Goal: Task Accomplishment & Management: Use online tool/utility

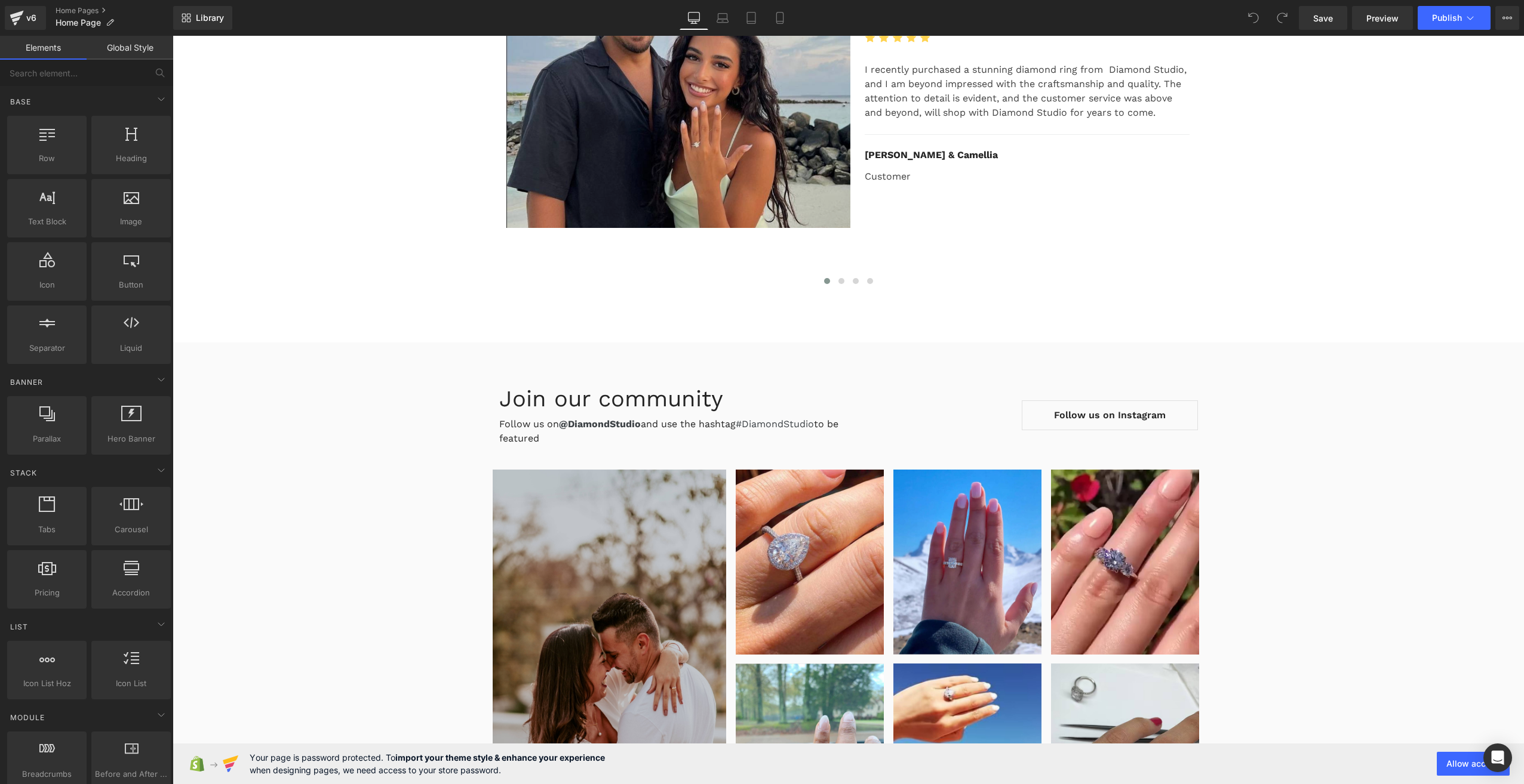
scroll to position [5131, 0]
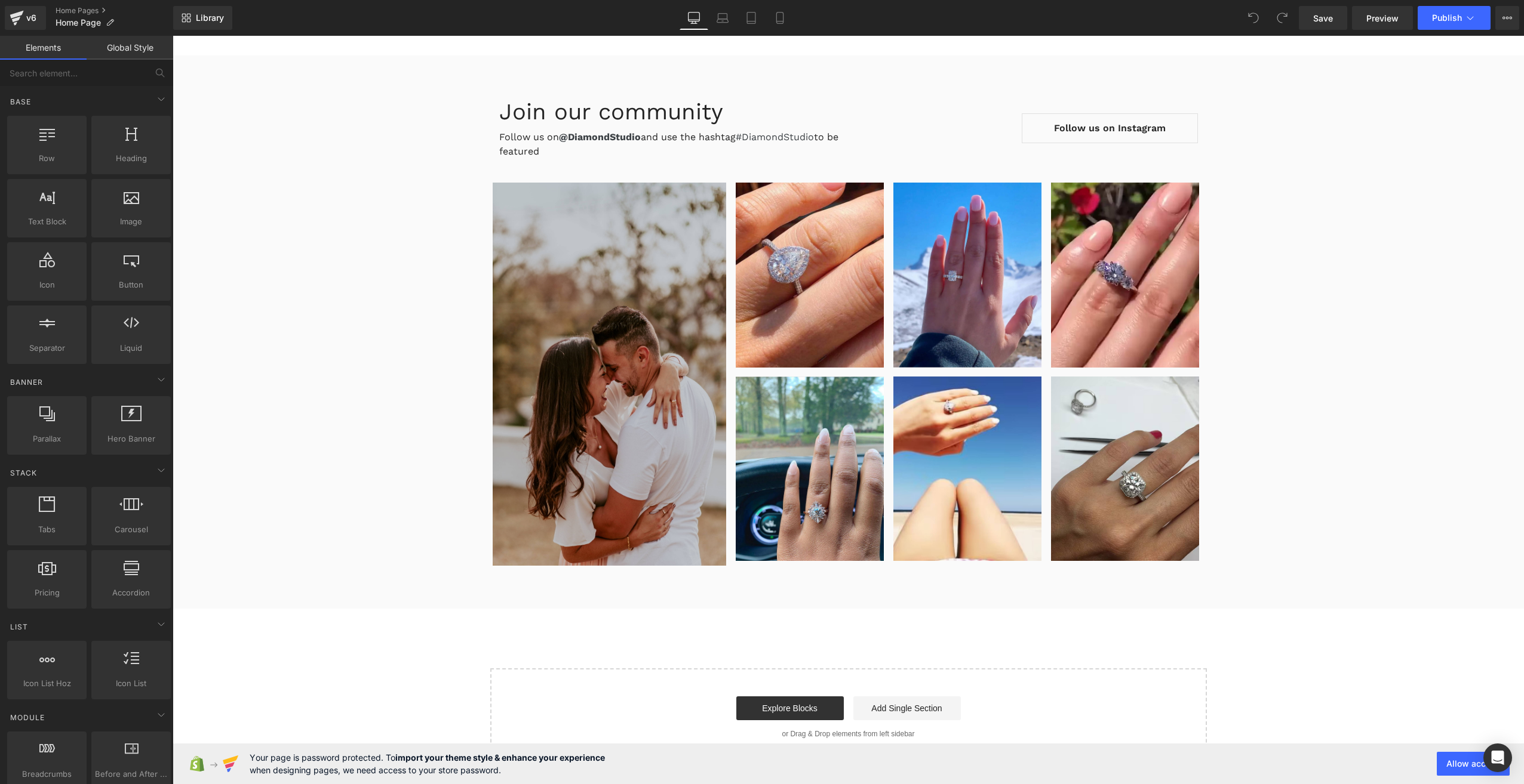
drag, startPoint x: 1668, startPoint y: 793, endPoint x: 1491, endPoint y: 710, distance: 195.5
click at [1454, 762] on button "Allow access" at bounding box center [1473, 764] width 73 height 24
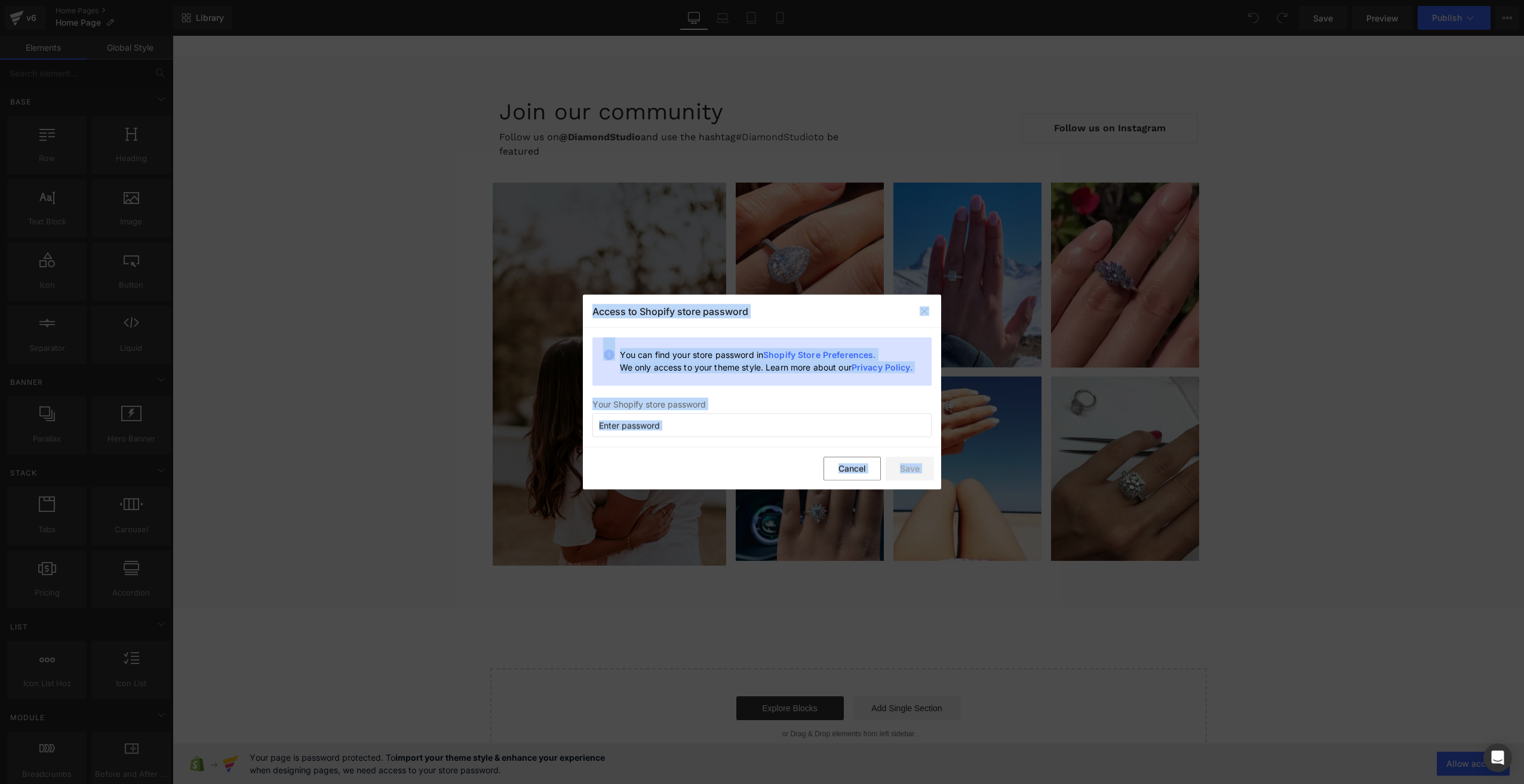
click at [728, 392] on div "Access to Shopify store password You can find your store password in Shopify St…" at bounding box center [761, 392] width 358 height 195
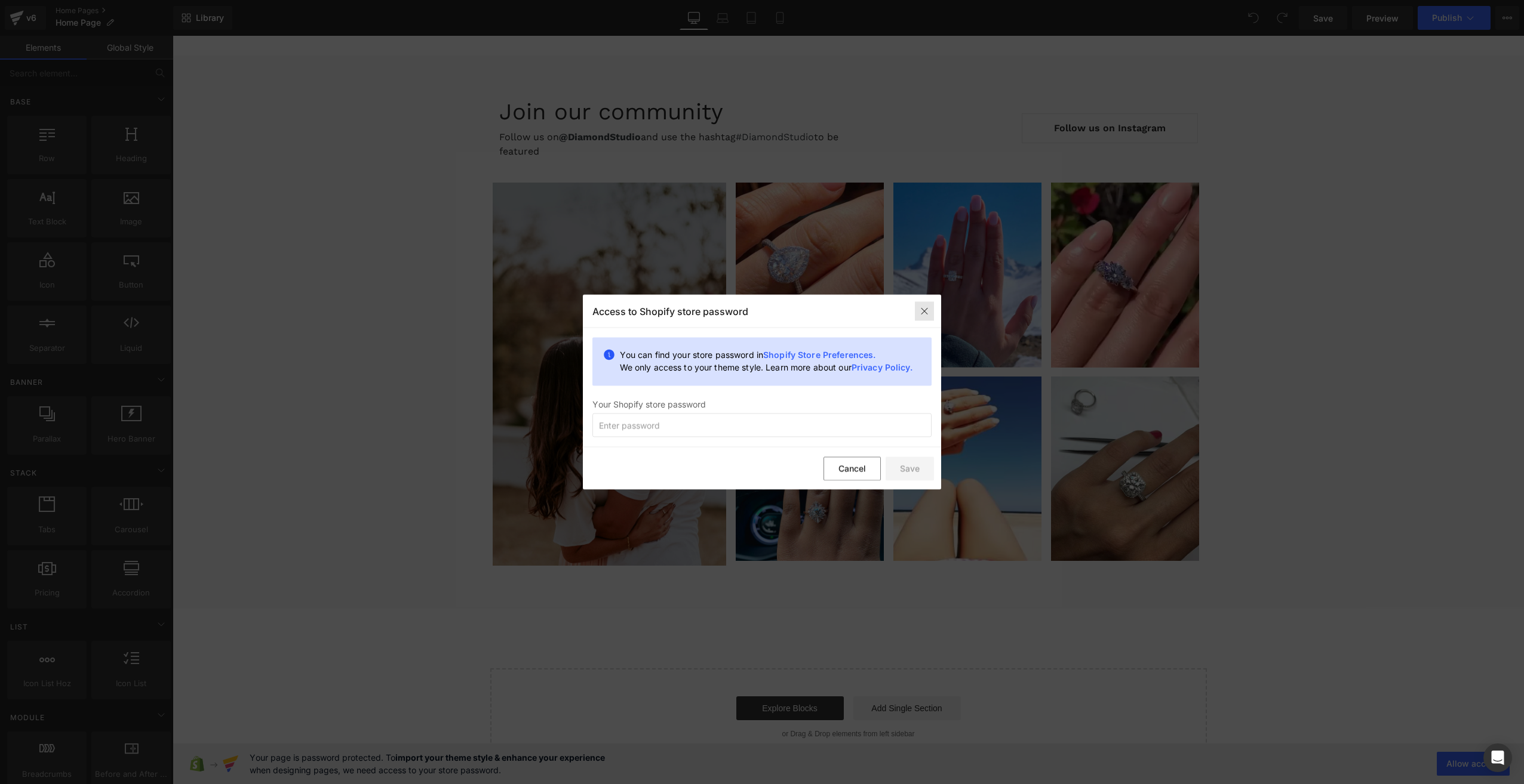
click at [915, 314] on div at bounding box center [925, 311] width 19 height 19
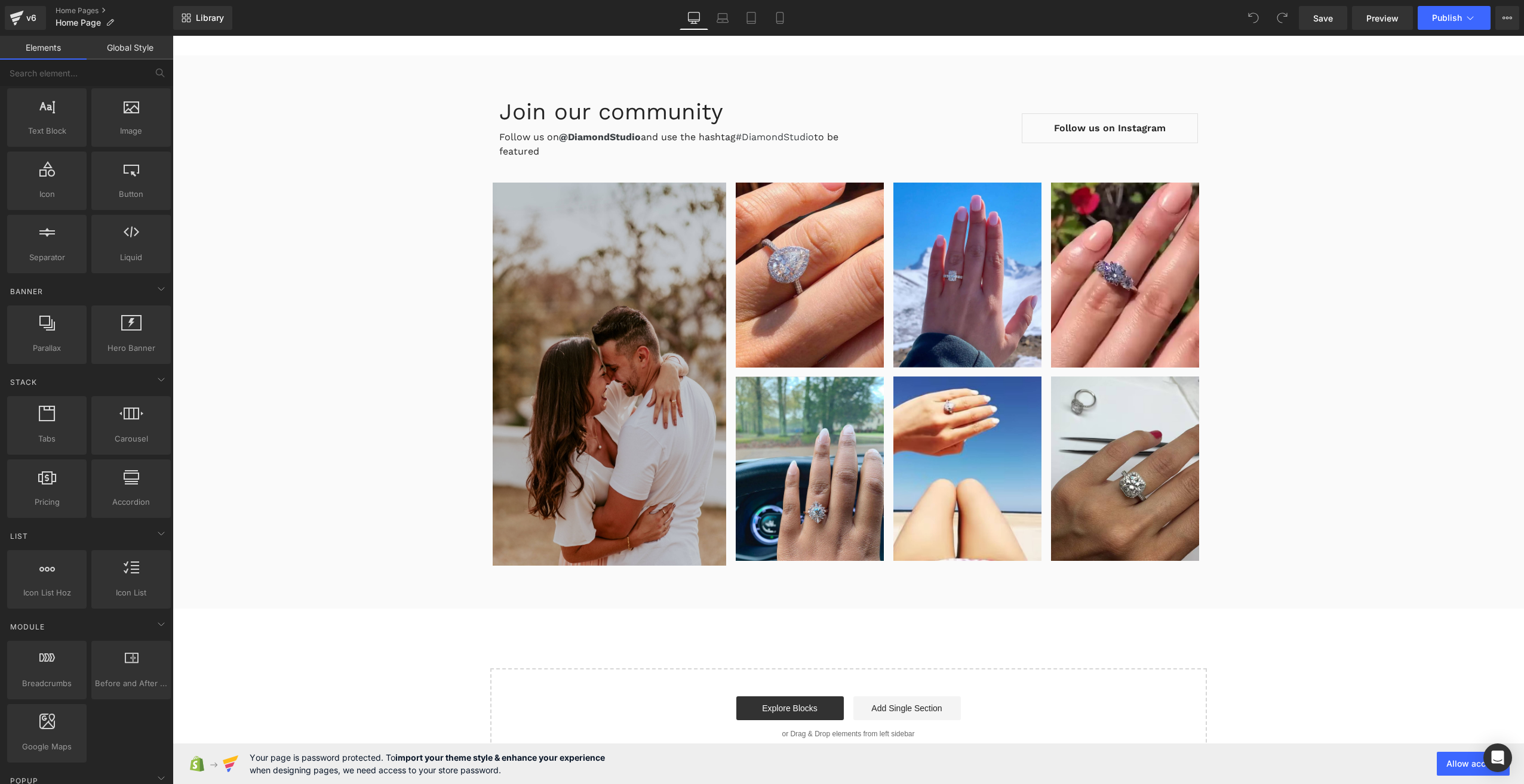
scroll to position [0, 0]
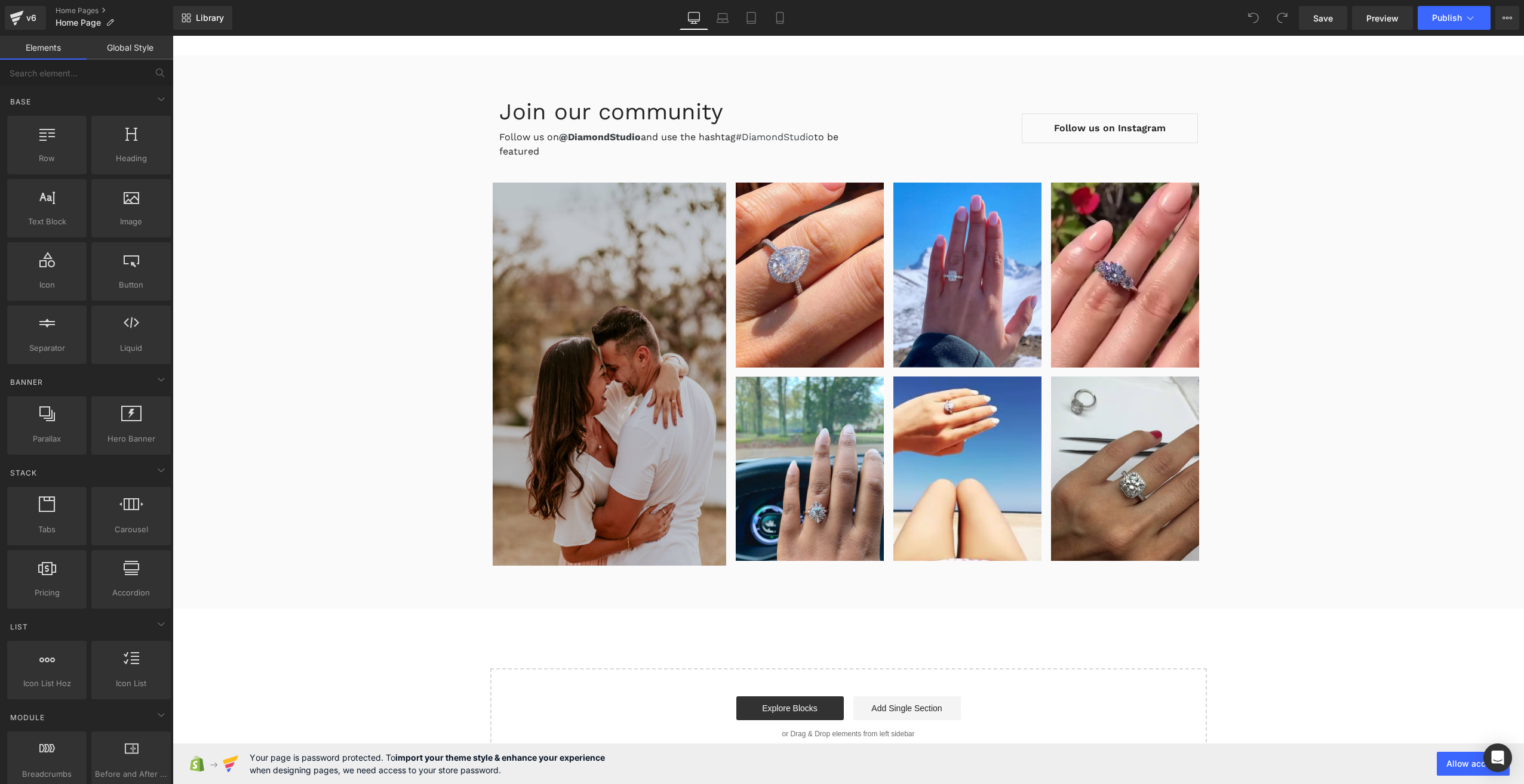
click at [129, 44] on link "Global Style" at bounding box center [130, 48] width 87 height 24
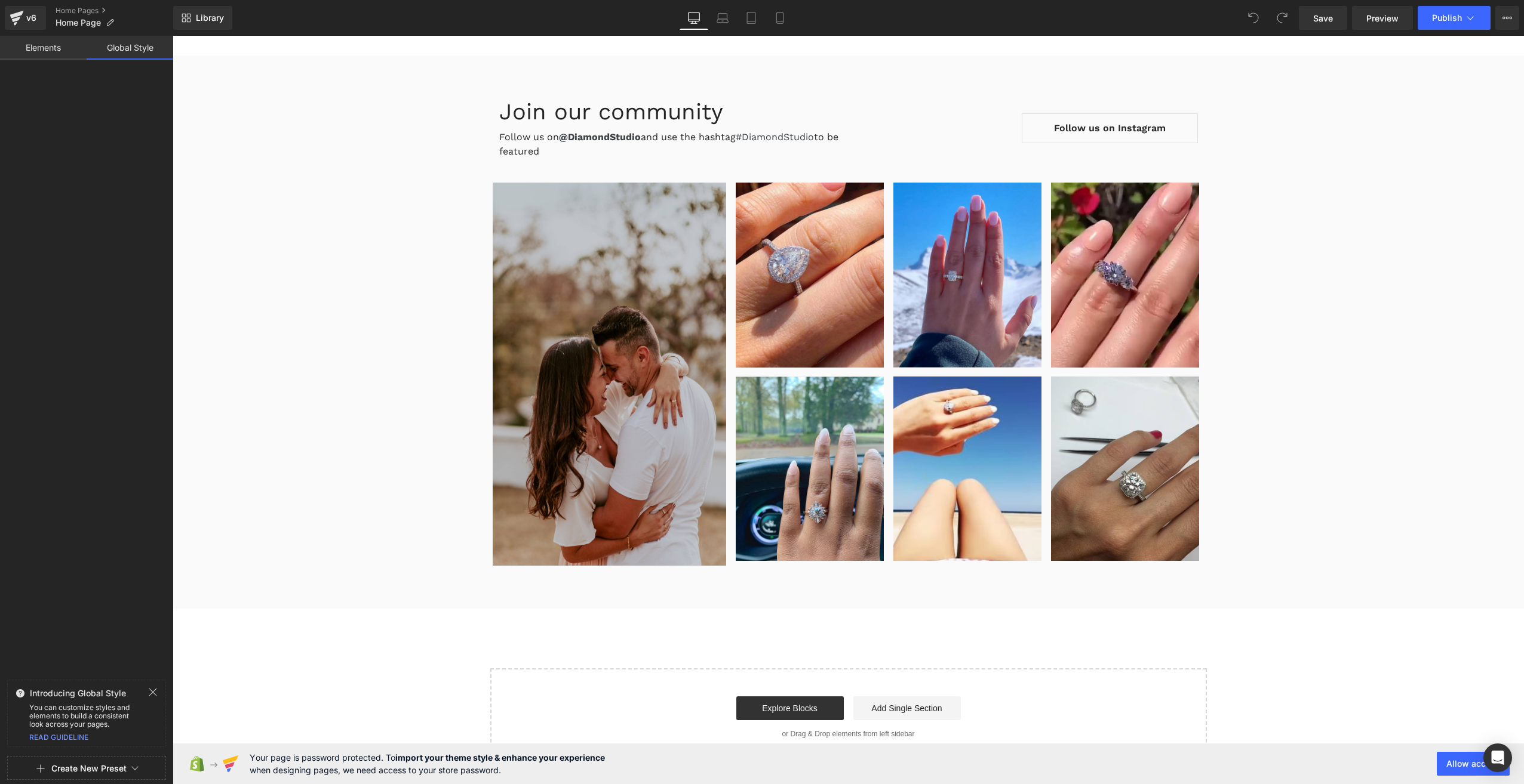
click at [53, 57] on link "Elements" at bounding box center [43, 48] width 87 height 24
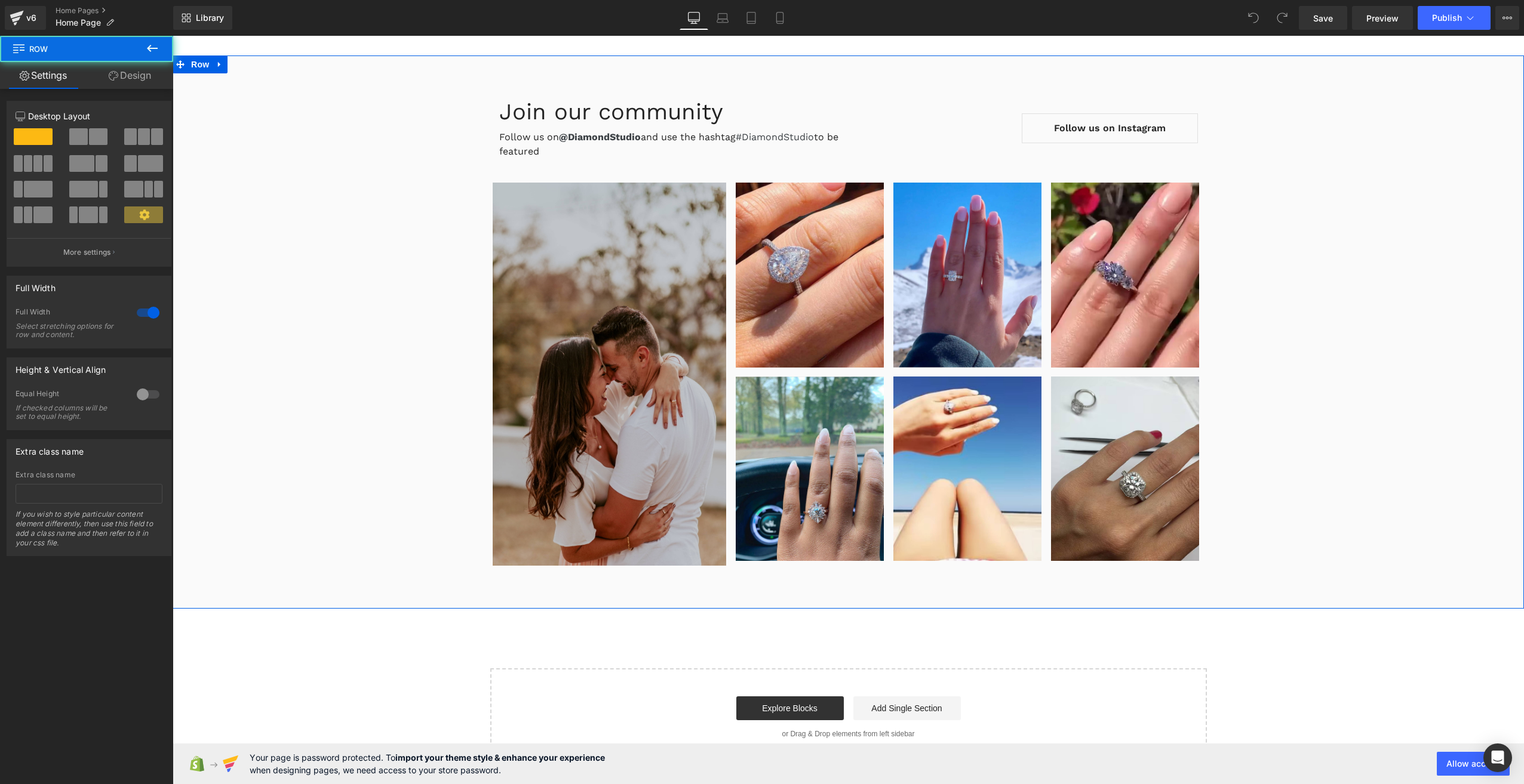
click at [267, 120] on div "Join our community Heading Follow us on @DiamondStudio and use the hashtag #Dia…" at bounding box center [848, 326] width 1352 height 491
click at [350, 231] on div "Join our community Heading Follow us on @DiamondStudio and use the hashtag #Dia…" at bounding box center [848, 326] width 1352 height 491
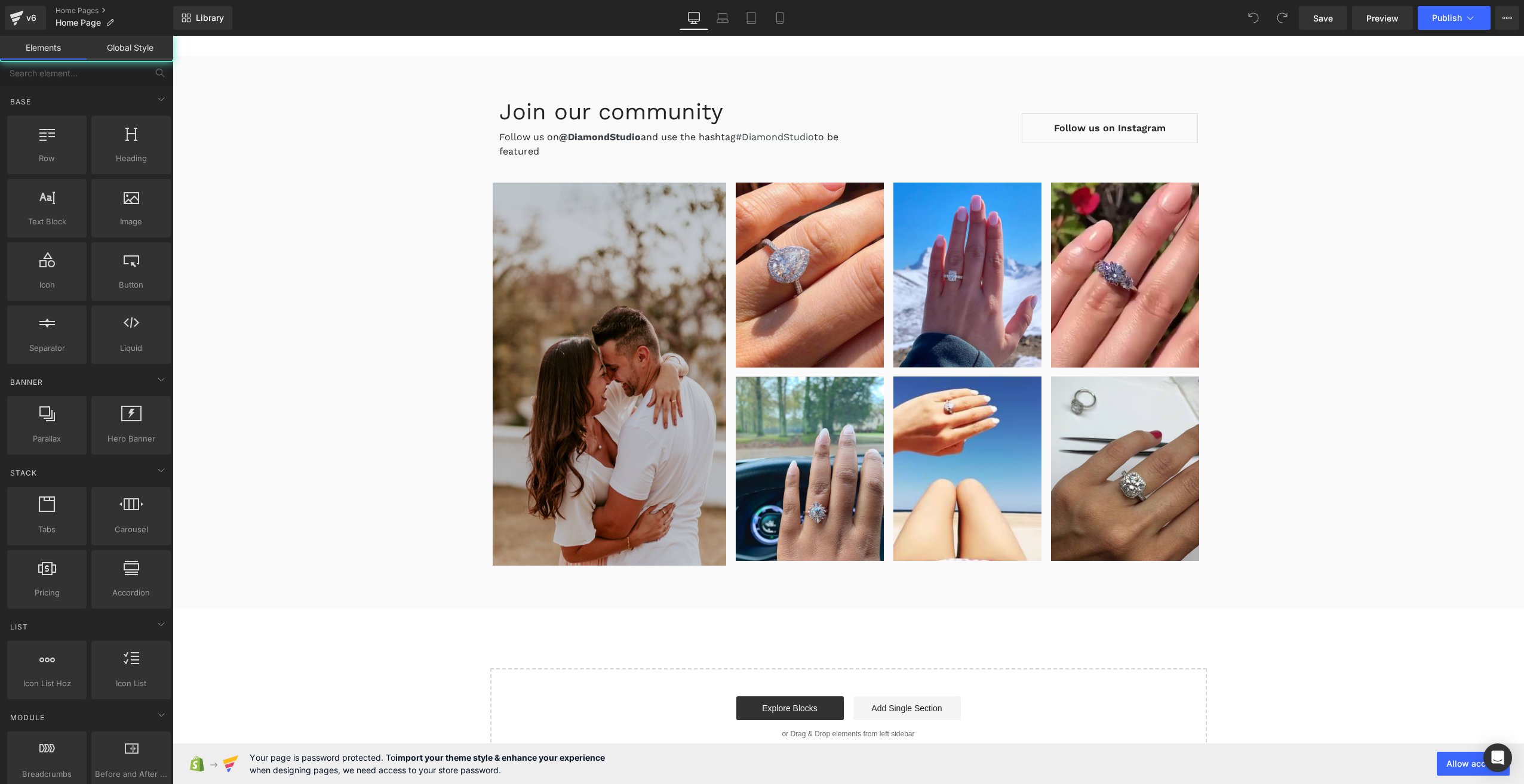
click at [581, 726] on div "Start building your page Explore Blocks Add Single Section or Drag & Drop eleme…" at bounding box center [848, 718] width 714 height 96
